Goal: Information Seeking & Learning: Find specific fact

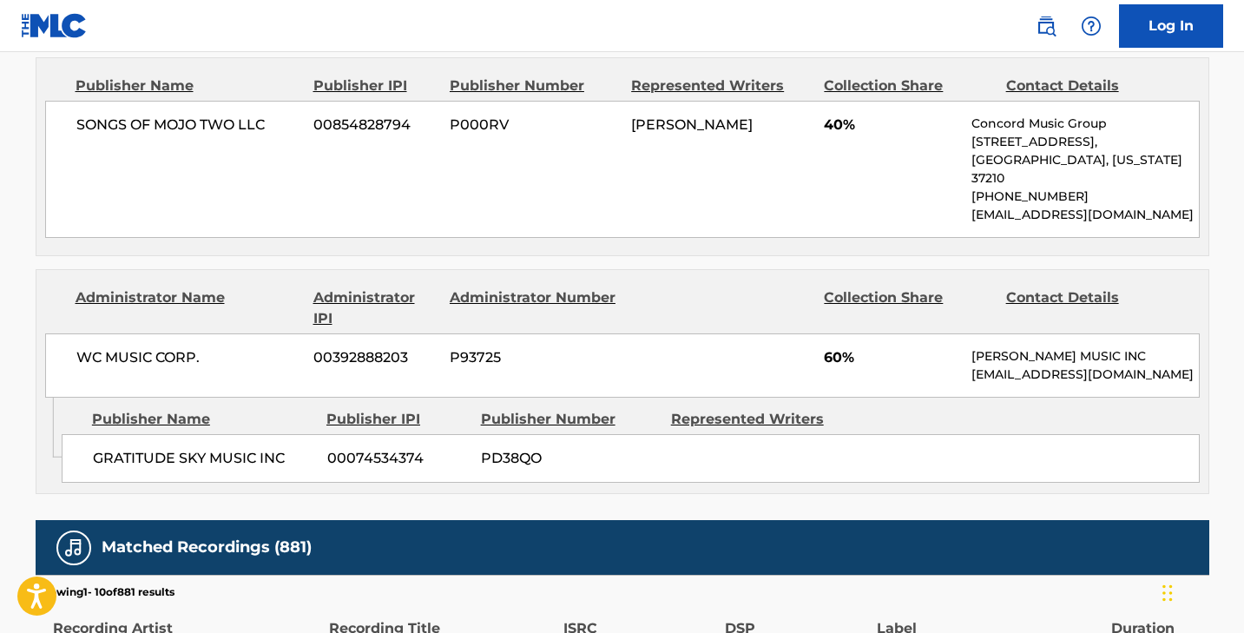
scroll to position [338, 0]
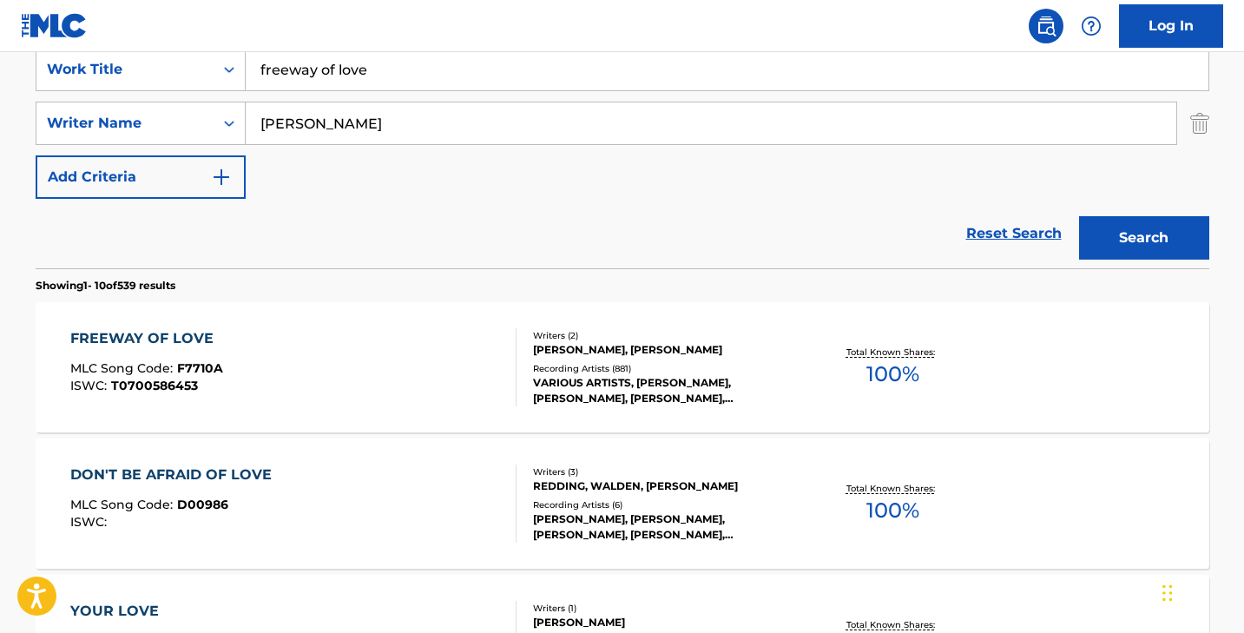
click at [382, 58] on input "freeway of love" at bounding box center [727, 70] width 962 height 42
type input "is this love"
type input "[PERSON_NAME]"
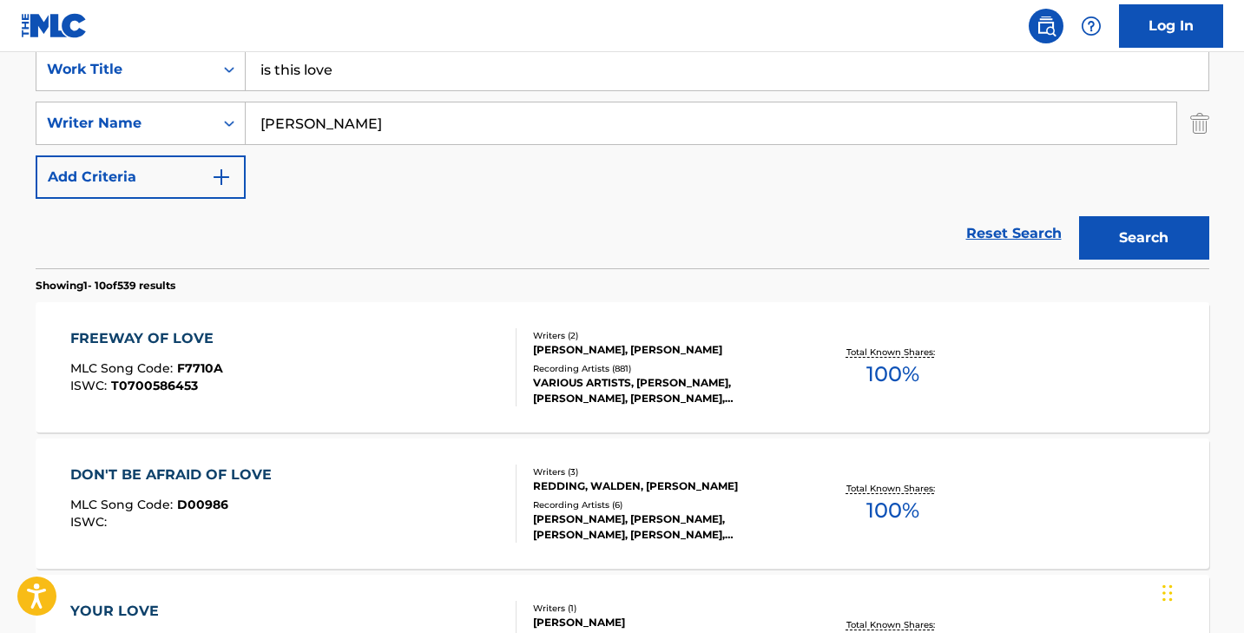
click at [1079, 216] on button "Search" at bounding box center [1144, 237] width 130 height 43
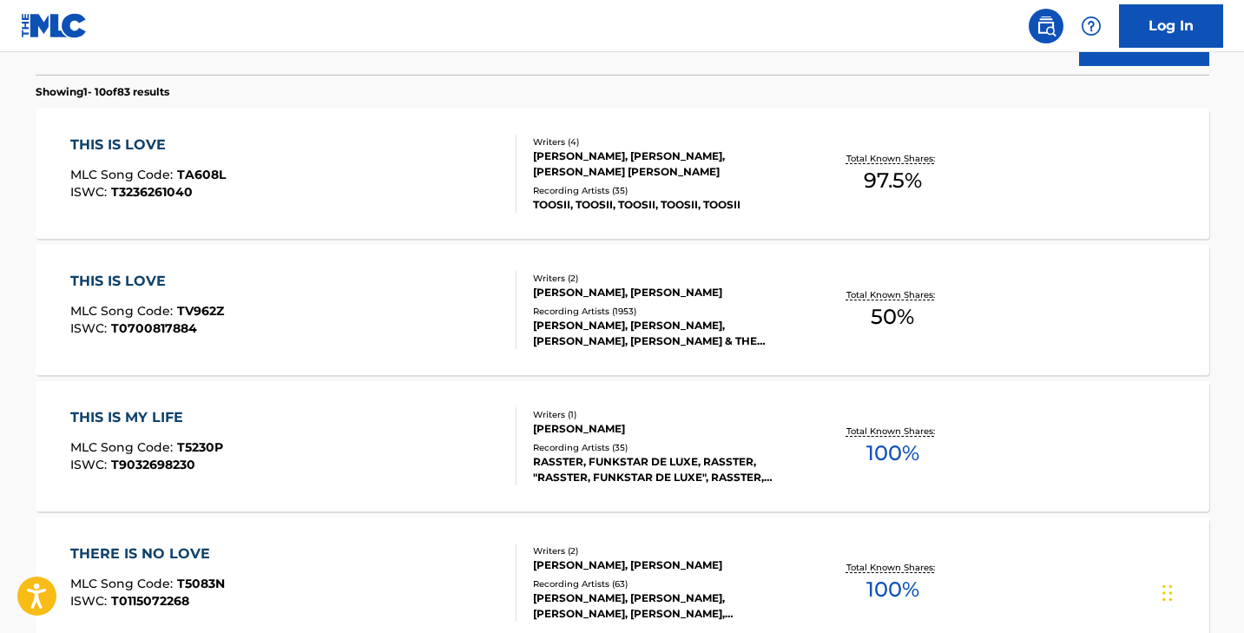
scroll to position [0, 0]
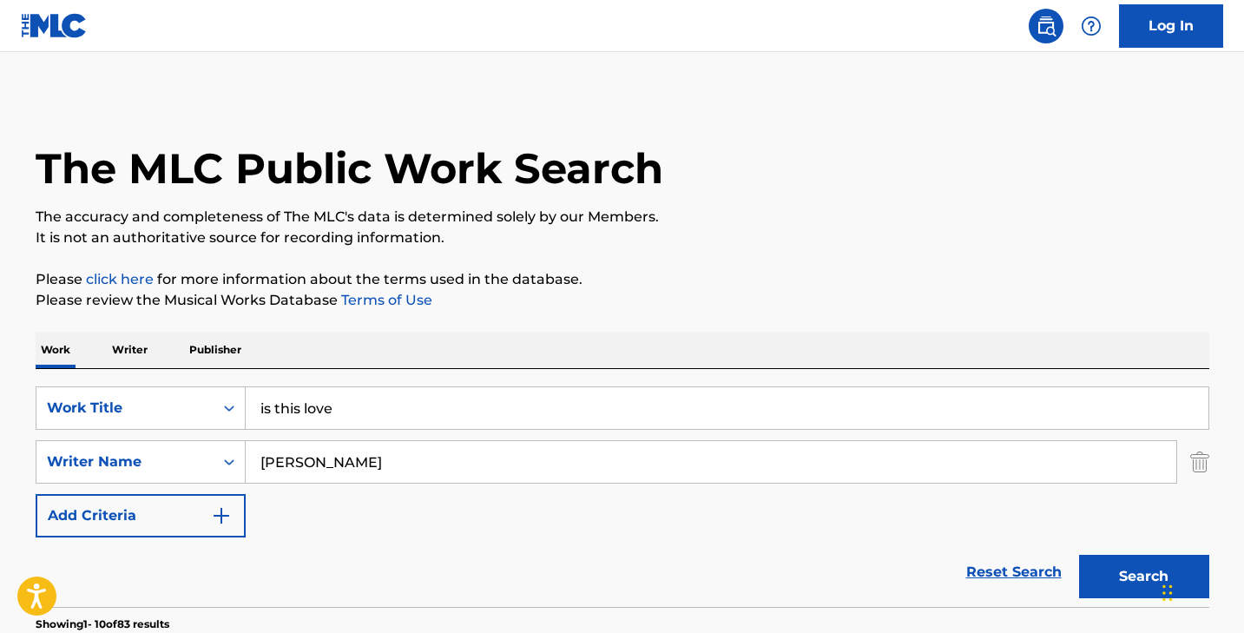
click at [356, 411] on input "is this love" at bounding box center [727, 408] width 962 height 42
type input "is this love?"
click at [1079, 555] on button "Search" at bounding box center [1144, 576] width 130 height 43
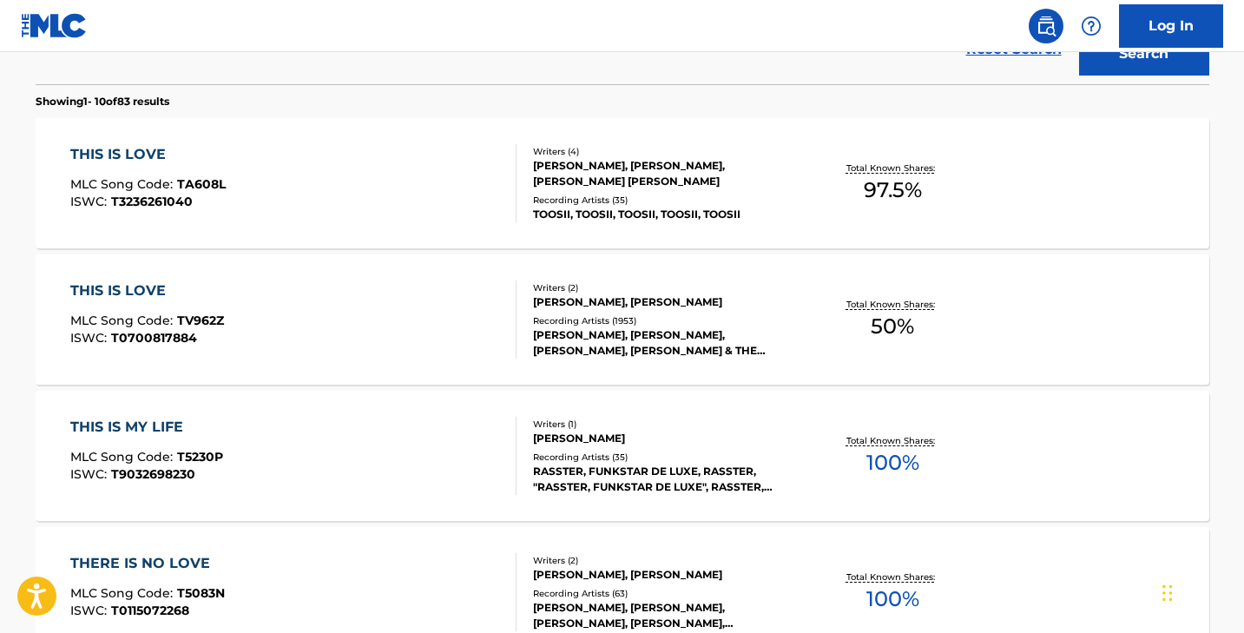
scroll to position [686, 0]
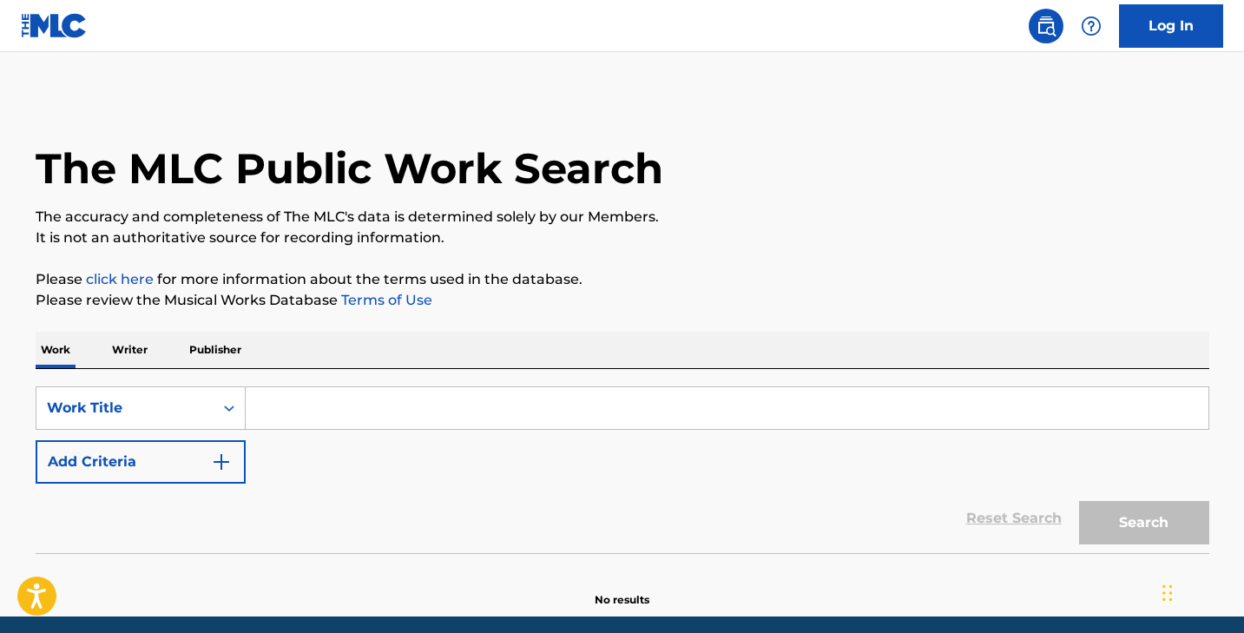
click at [351, 394] on input "Search Form" at bounding box center [727, 408] width 962 height 42
paste input "Is This Love?"
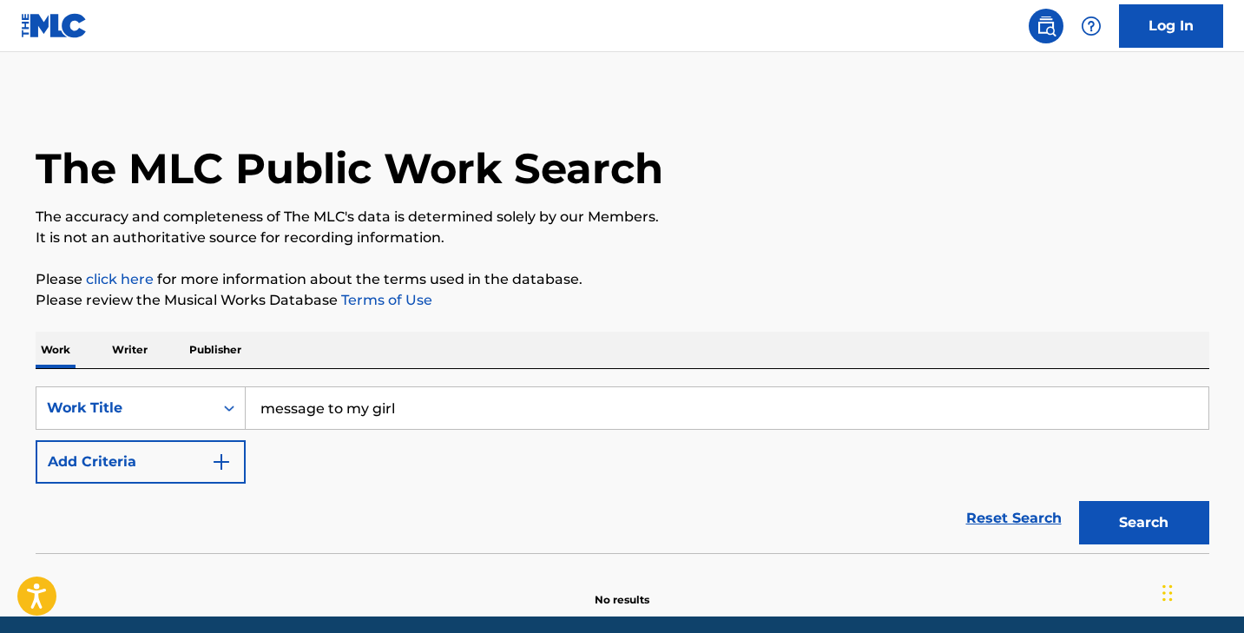
type input "message to my girl"
click at [216, 444] on button "Add Criteria" at bounding box center [141, 461] width 210 height 43
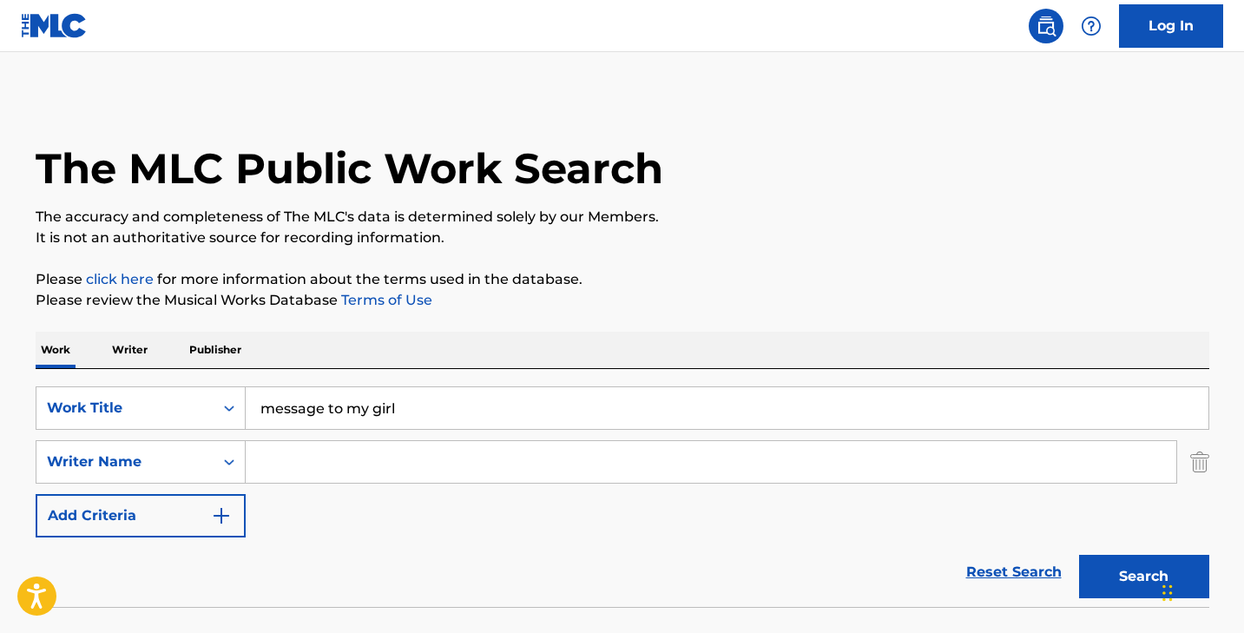
click at [320, 465] on input "Search Form" at bounding box center [711, 462] width 930 height 42
type input "finn"
click at [1079, 555] on button "Search" at bounding box center [1144, 576] width 130 height 43
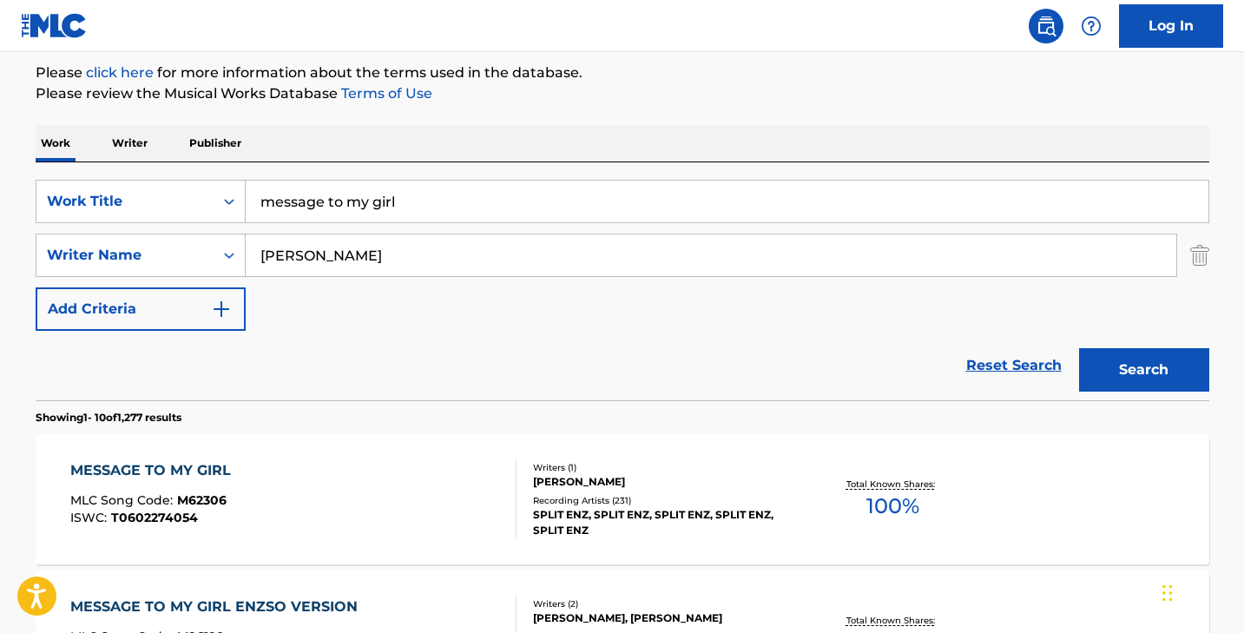
scroll to position [487, 0]
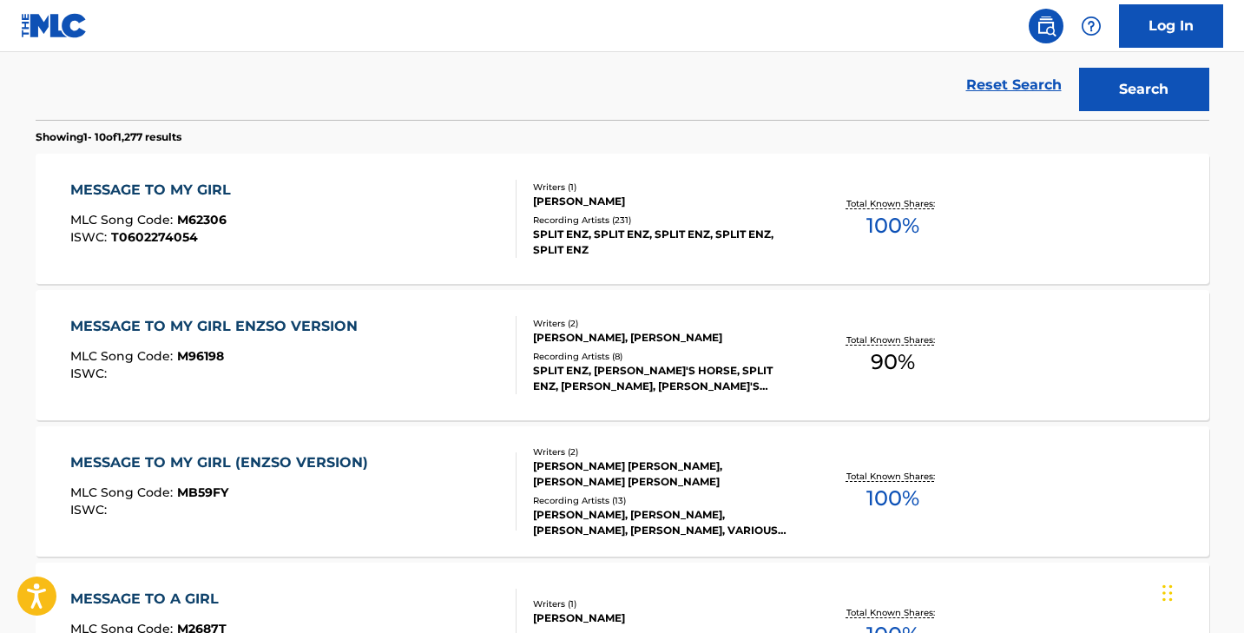
click at [314, 184] on div "MESSAGE TO MY GIRL MLC Song Code : M62306 ISWC : T0602274054" at bounding box center [293, 219] width 446 height 78
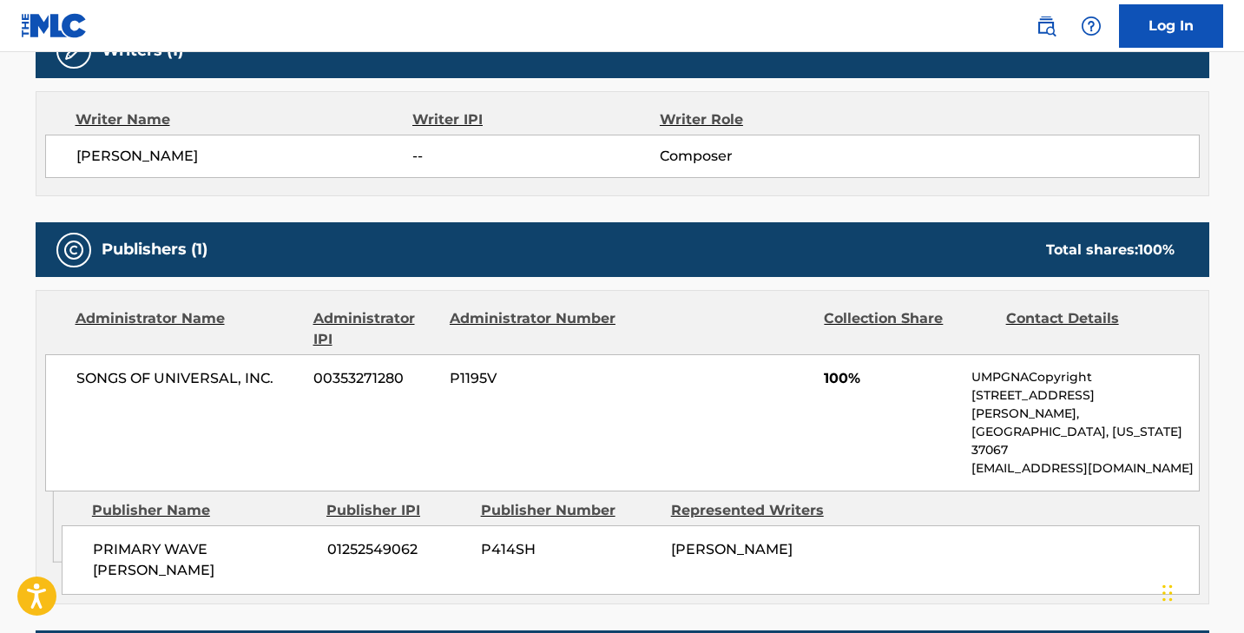
scroll to position [614, 0]
